Goal: Transaction & Acquisition: Book appointment/travel/reservation

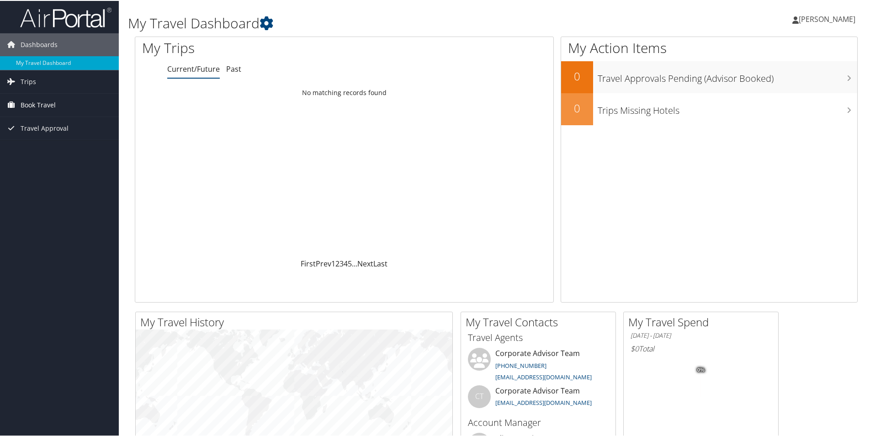
click at [55, 104] on span "Book Travel" at bounding box center [38, 104] width 35 height 23
click at [50, 149] on link "Book/Manage Online Trips" at bounding box center [59, 150] width 119 height 14
